Goal: Information Seeking & Learning: Learn about a topic

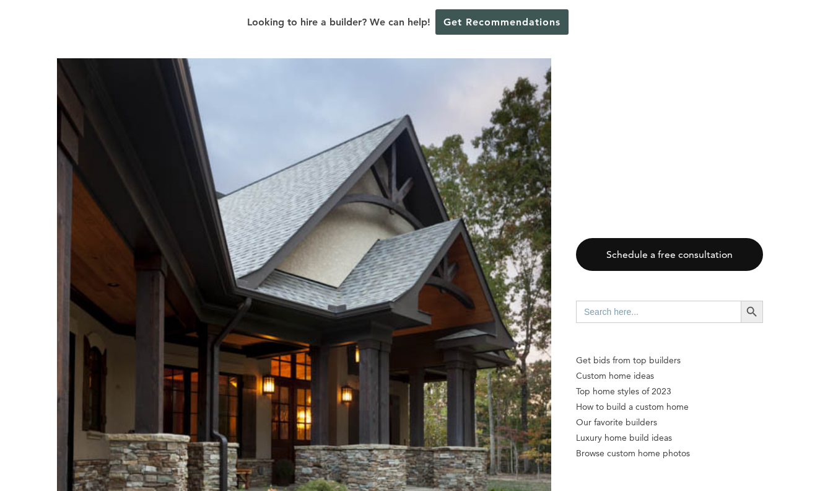
scroll to position [2026, 0]
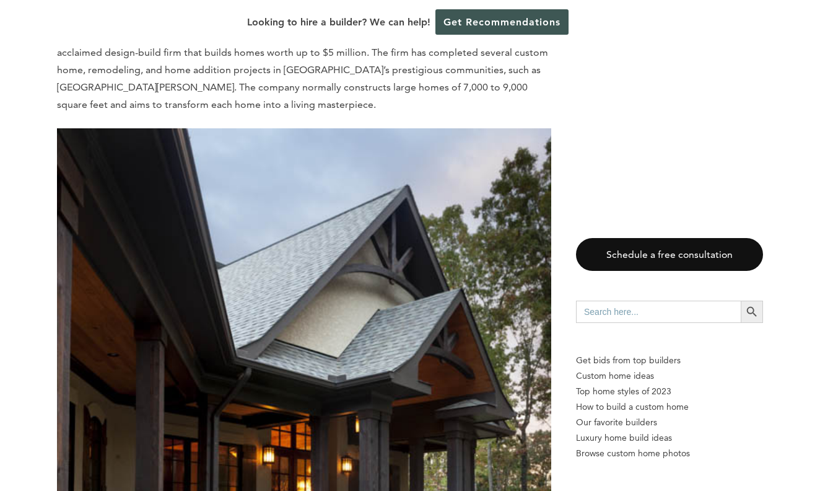
click at [207, 295] on img at bounding box center [304, 487] width 494 height 718
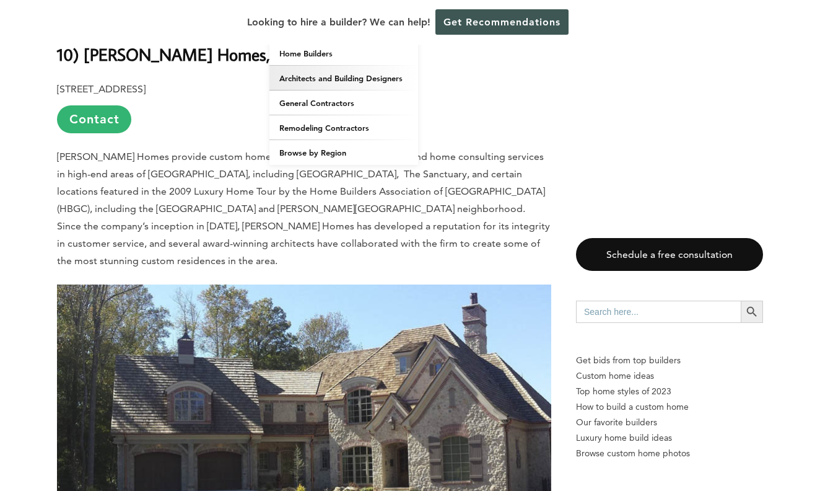
scroll to position [4597, 0]
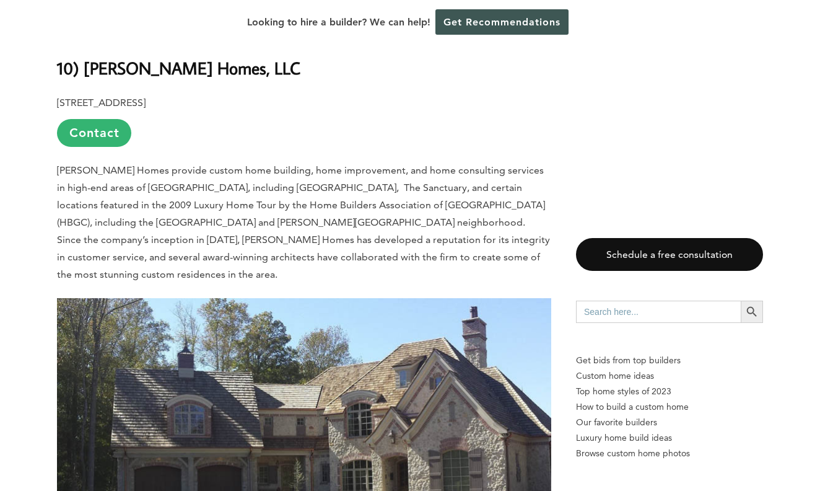
click at [304, 305] on img at bounding box center [304, 437] width 494 height 278
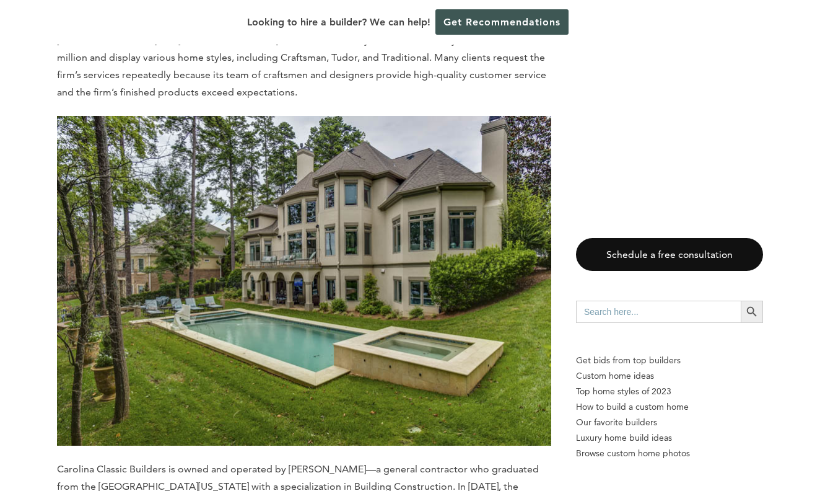
scroll to position [5405, 0]
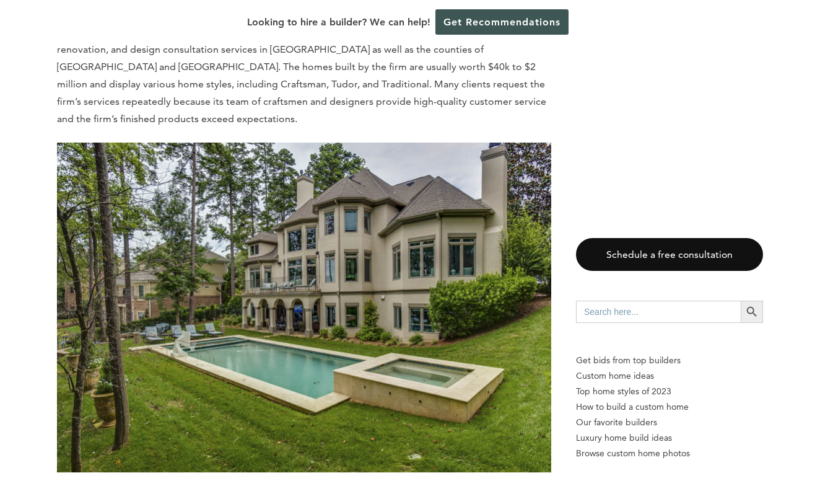
click at [256, 142] on img at bounding box center [304, 307] width 494 height 330
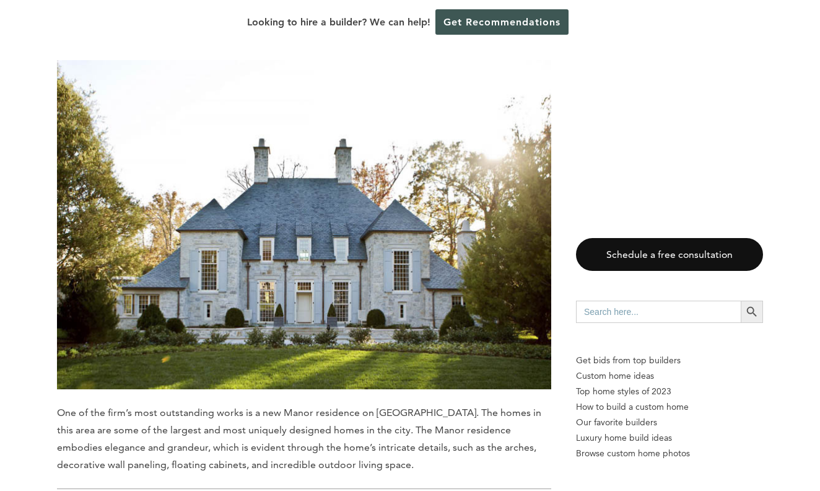
scroll to position [6399, 0]
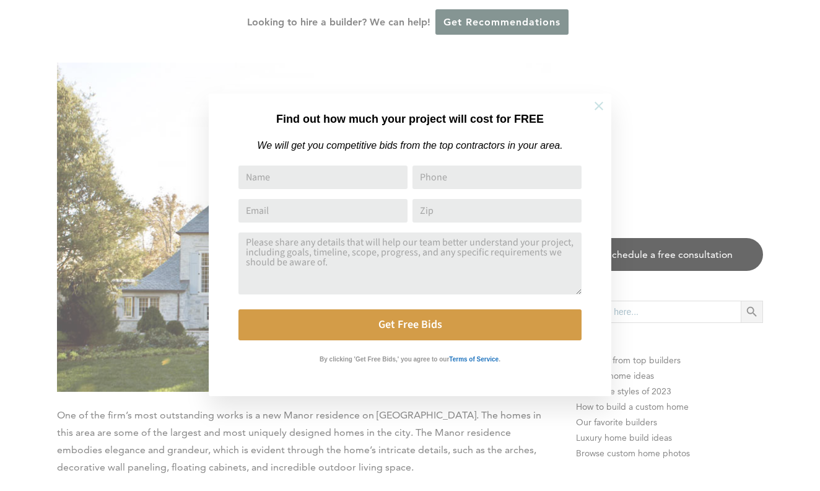
click at [594, 103] on icon at bounding box center [599, 106] width 14 height 14
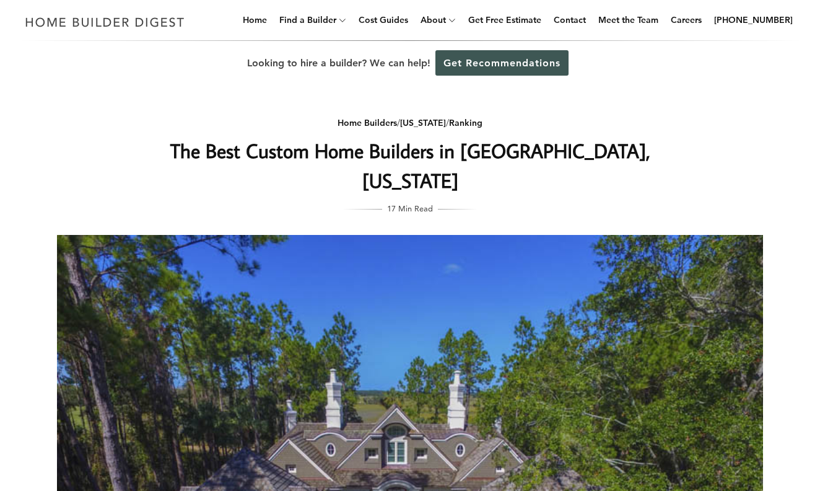
scroll to position [0, 0]
